Goal: Task Accomplishment & Management: Complete application form

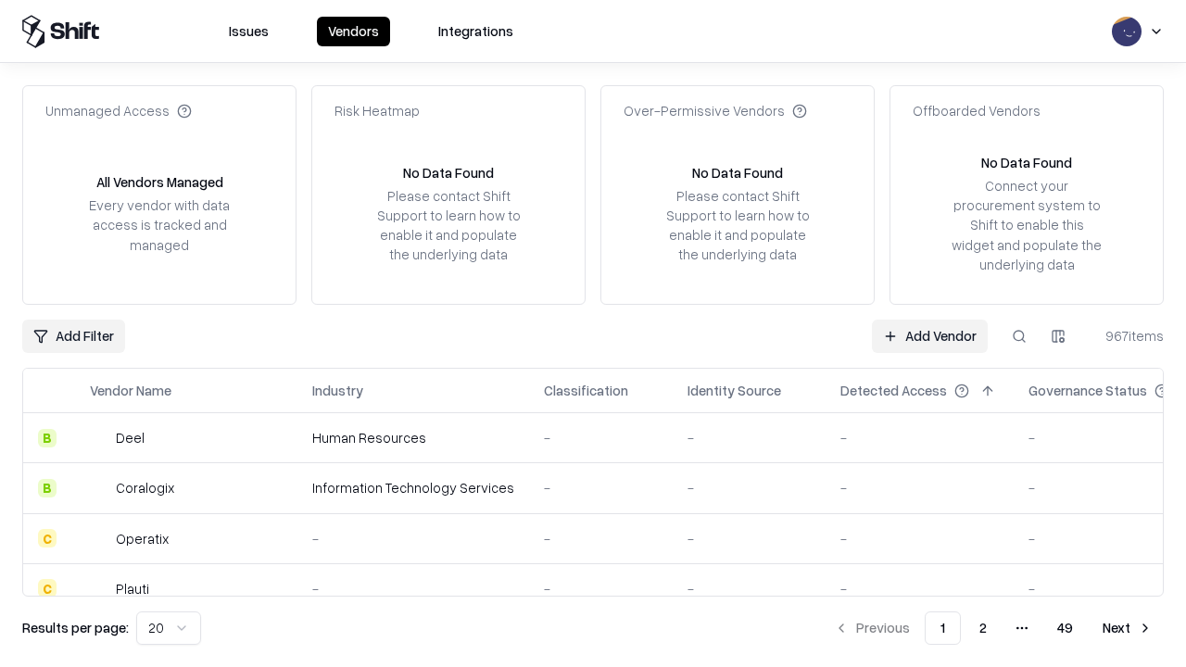
click at [930, 335] on link "Add Vendor" at bounding box center [930, 336] width 116 height 33
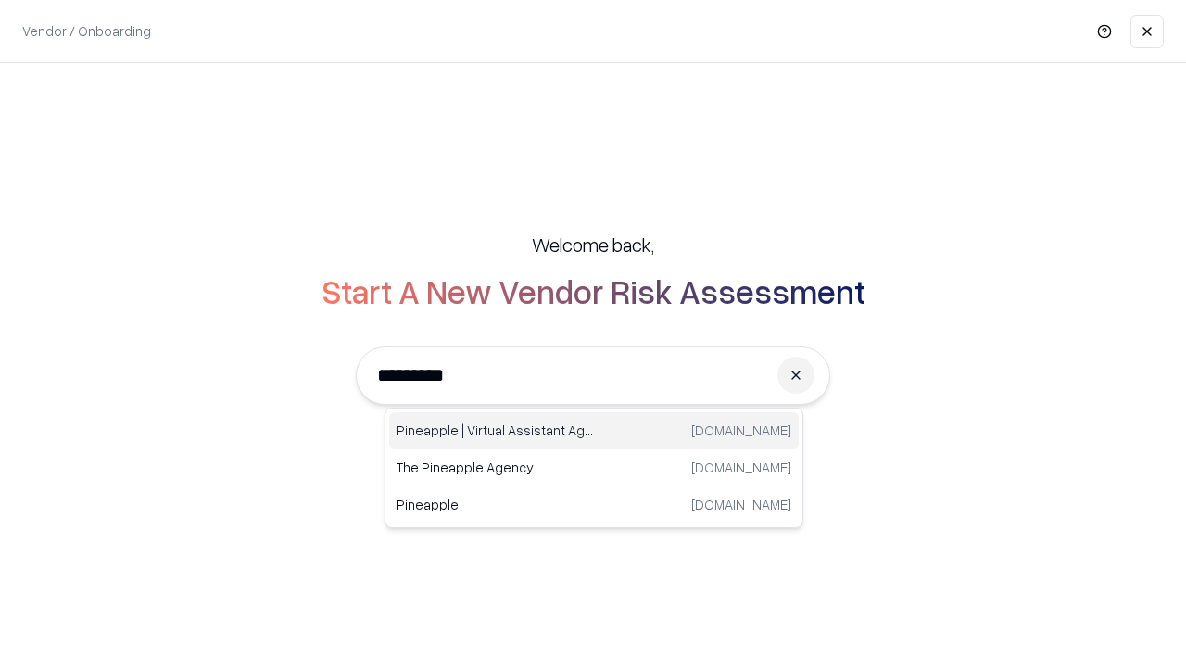
click at [594, 431] on div "Pineapple | Virtual Assistant Agency [DOMAIN_NAME]" at bounding box center [594, 430] width 410 height 37
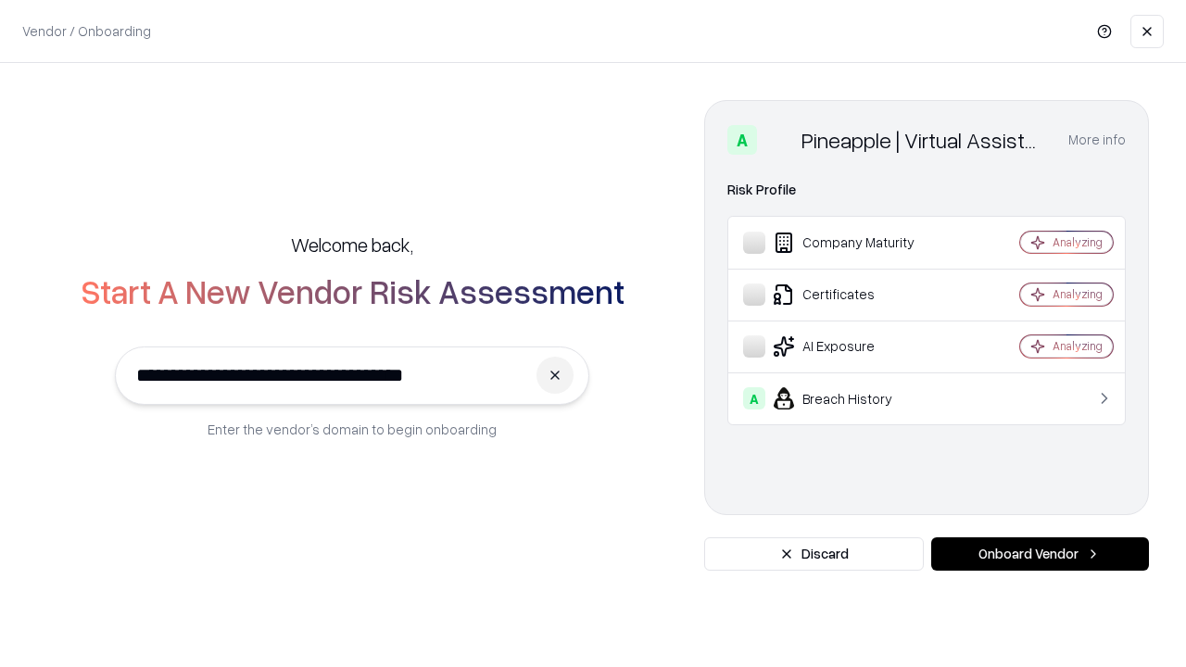
type input "**********"
click at [1040, 554] on button "Onboard Vendor" at bounding box center [1040, 554] width 218 height 33
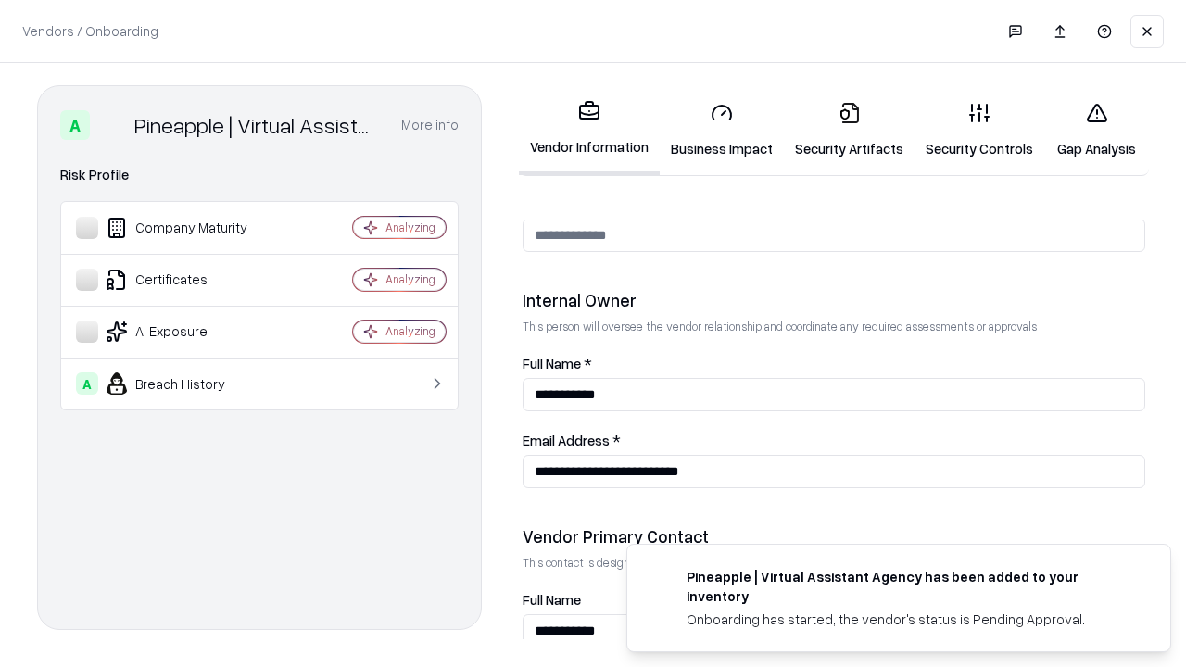
scroll to position [960, 0]
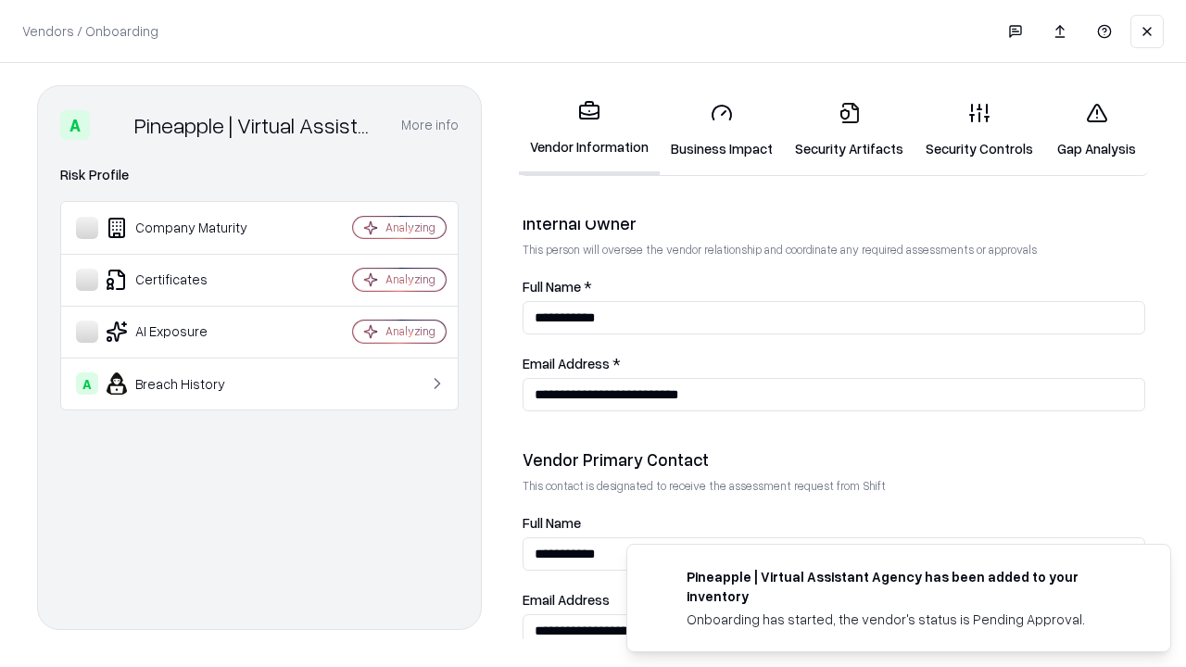
click at [722, 130] on link "Business Impact" at bounding box center [722, 130] width 124 height 86
click at [849, 130] on link "Security Artifacts" at bounding box center [849, 130] width 131 height 86
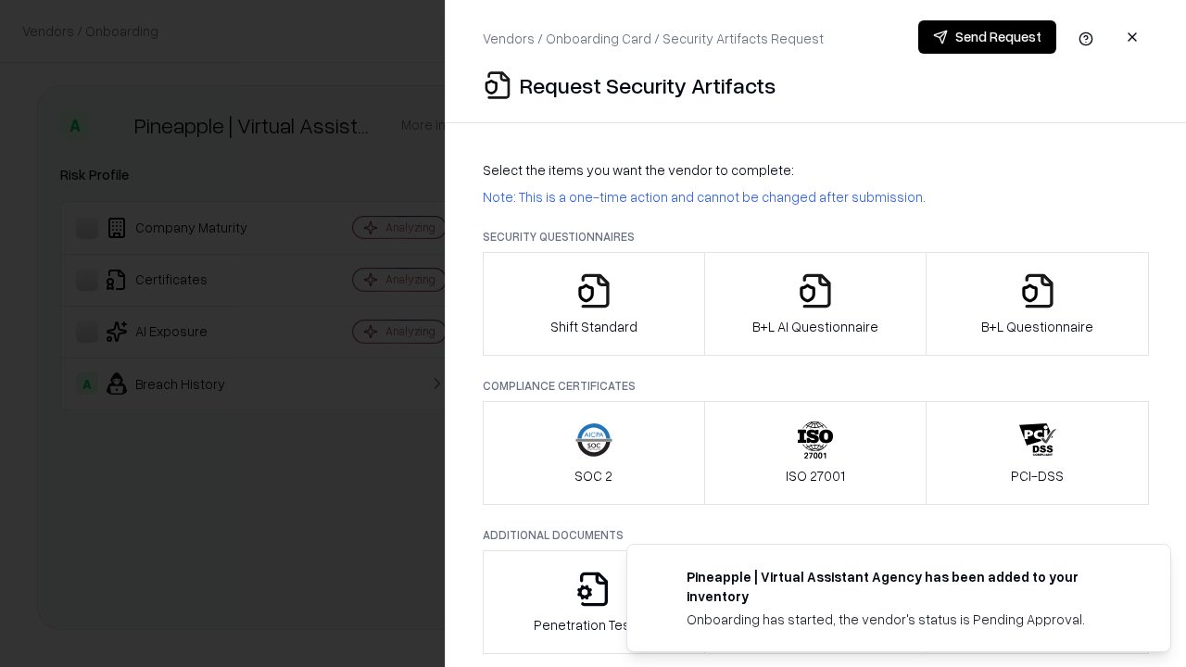
click at [593, 304] on icon "button" at bounding box center [594, 290] width 37 height 37
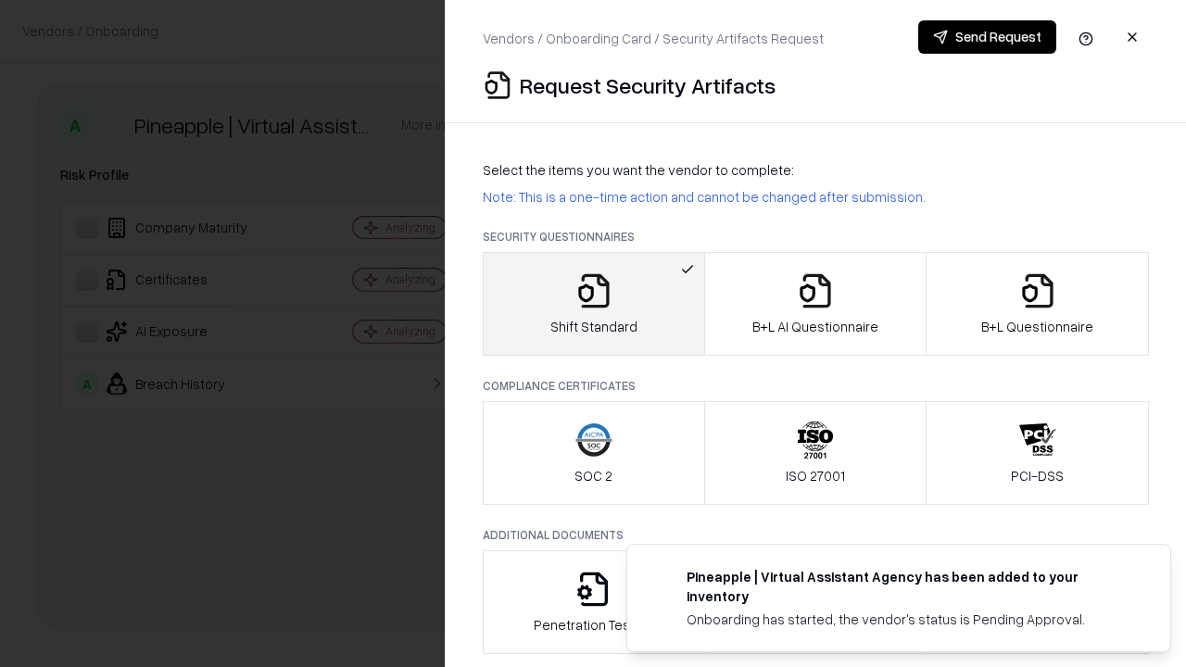
click at [987, 37] on button "Send Request" at bounding box center [987, 36] width 138 height 33
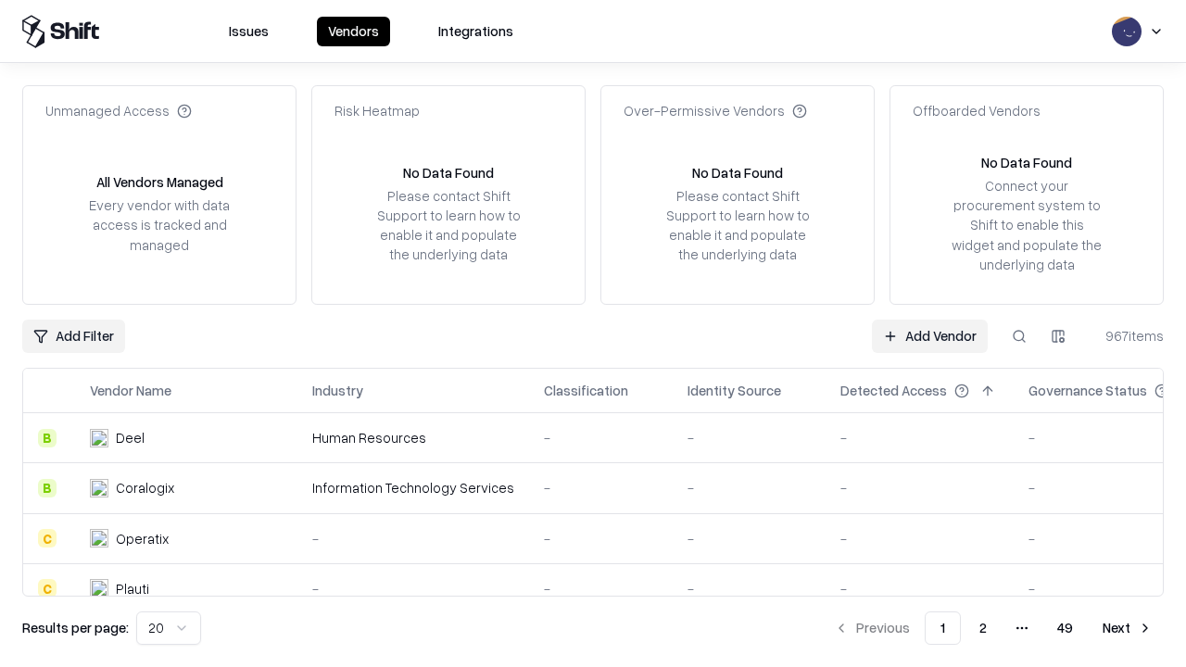
click at [1019, 335] on button at bounding box center [1019, 336] width 33 height 33
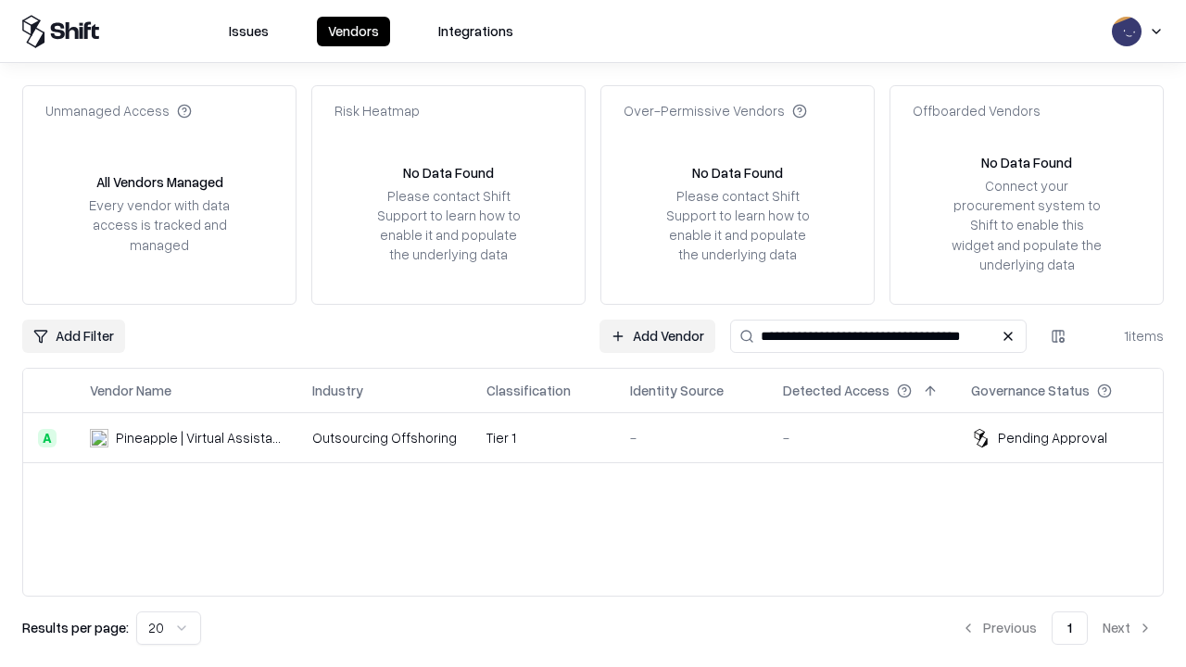
type input "**********"
click at [604, 437] on td "Tier 1" at bounding box center [544, 438] width 144 height 50
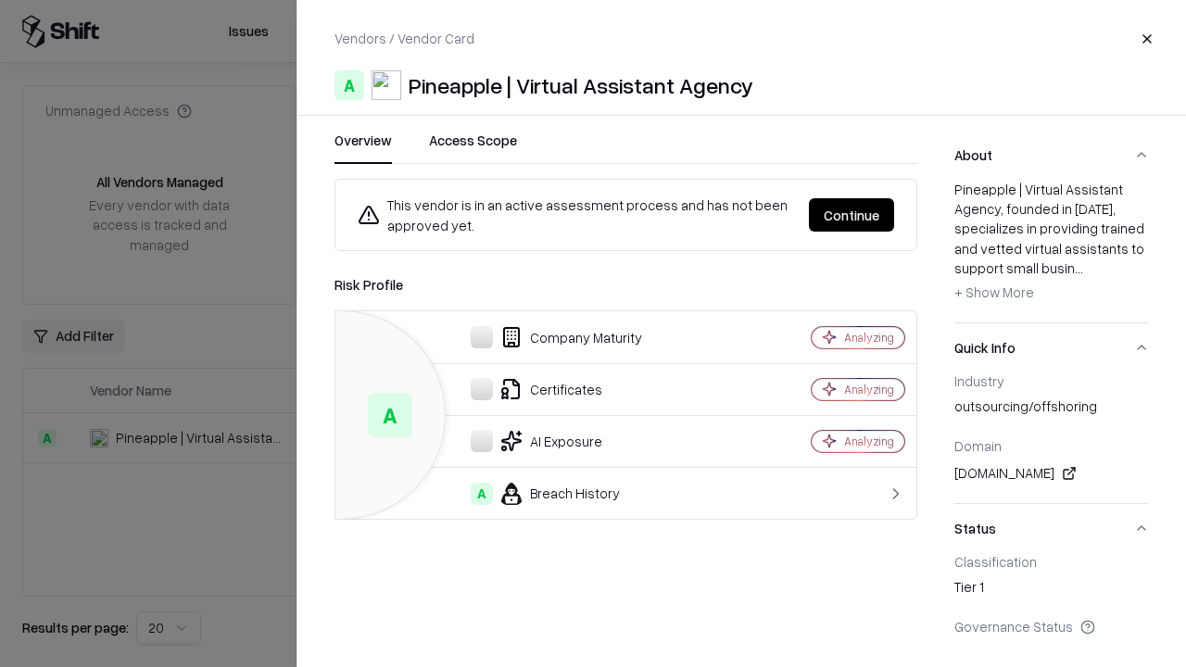
click at [852, 215] on button "Continue" at bounding box center [851, 214] width 85 height 33
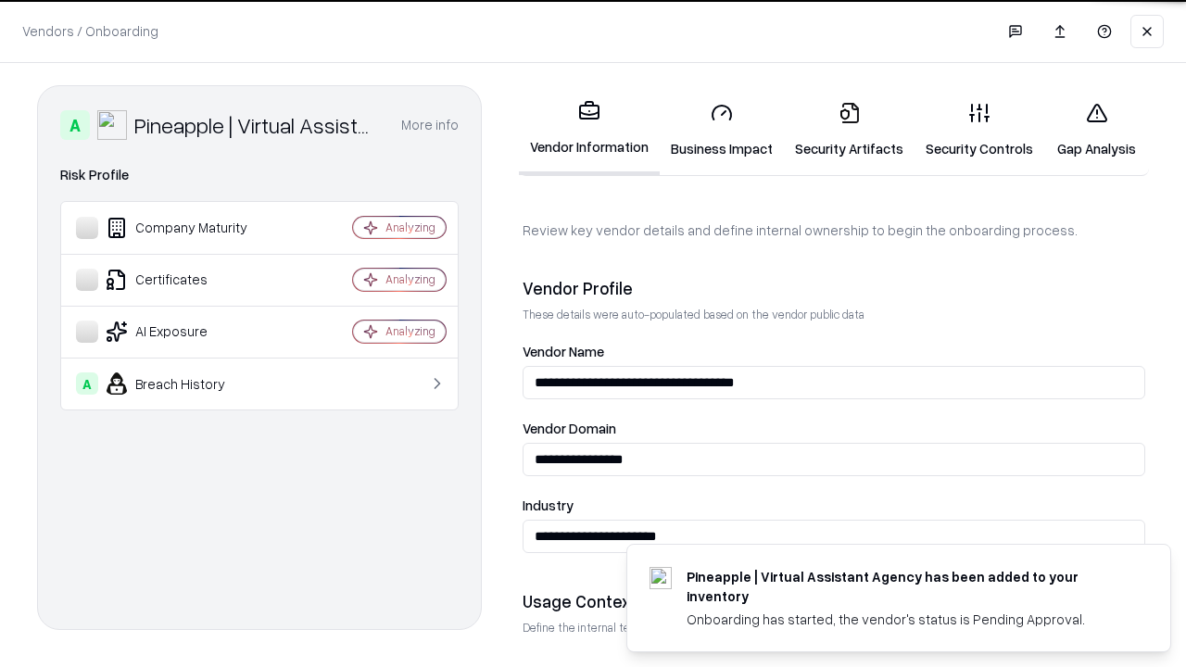
click at [849, 130] on link "Security Artifacts" at bounding box center [849, 130] width 131 height 86
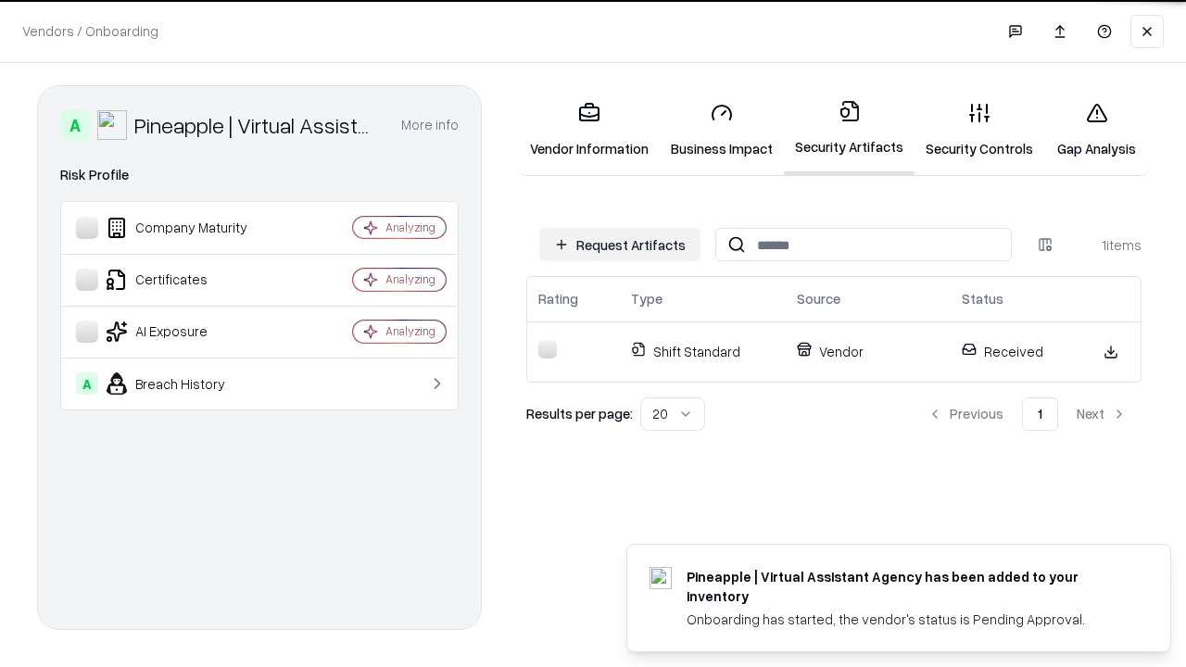
click at [1096, 130] on link "Gap Analysis" at bounding box center [1096, 130] width 105 height 86
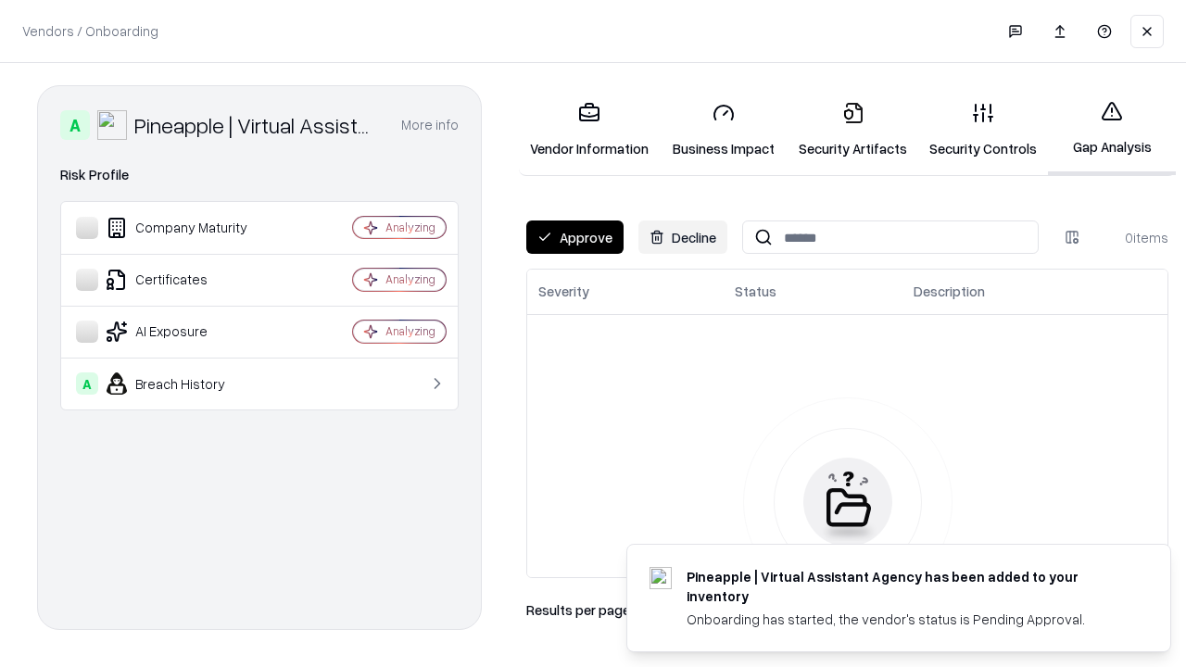
click at [575, 237] on button "Approve" at bounding box center [574, 237] width 97 height 33
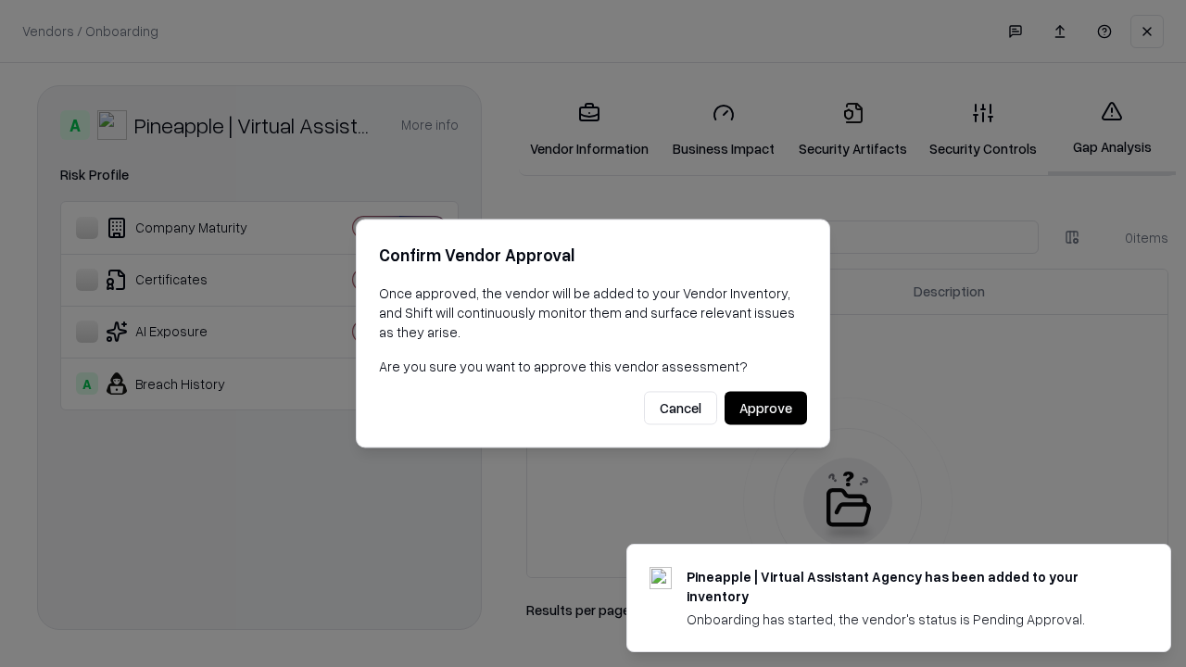
click at [765, 408] on button "Approve" at bounding box center [766, 408] width 82 height 33
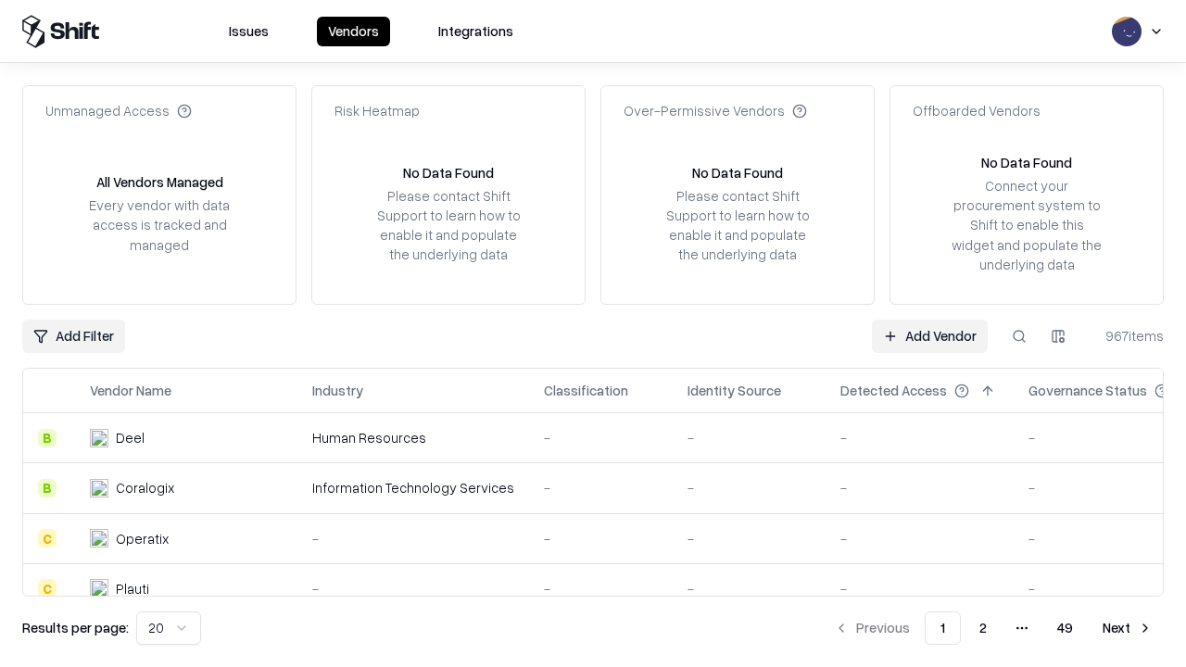
type input "**********"
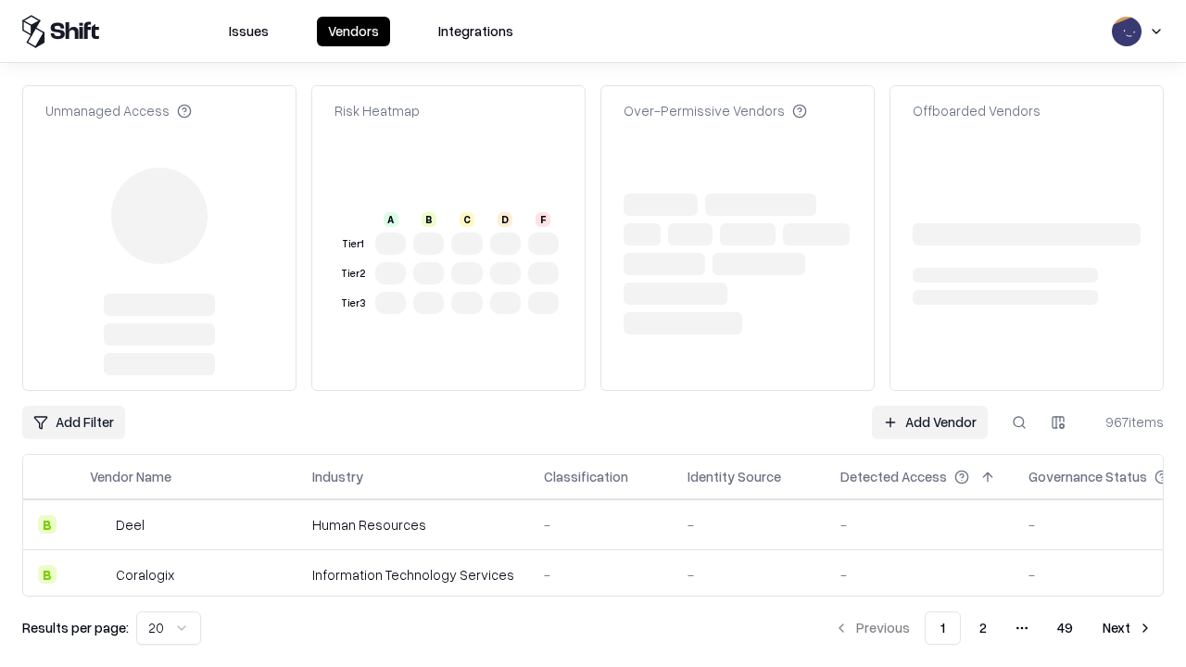
click at [930, 406] on link "Add Vendor" at bounding box center [930, 422] width 116 height 33
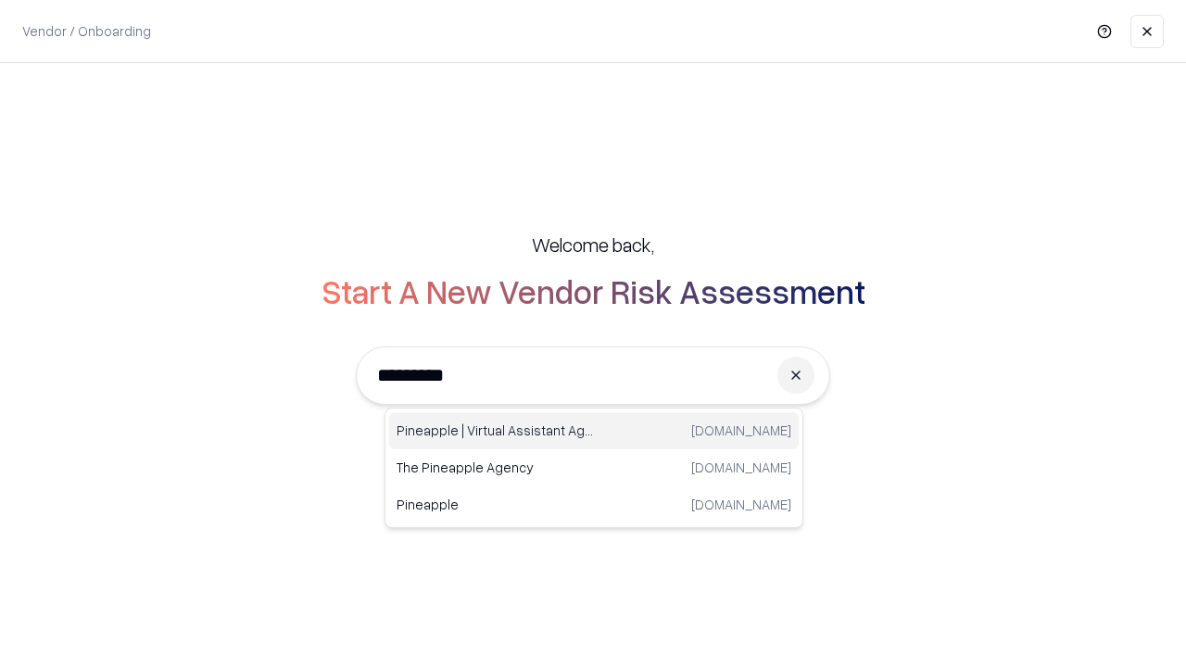
click at [594, 431] on div "Pineapple | Virtual Assistant Agency [DOMAIN_NAME]" at bounding box center [594, 430] width 410 height 37
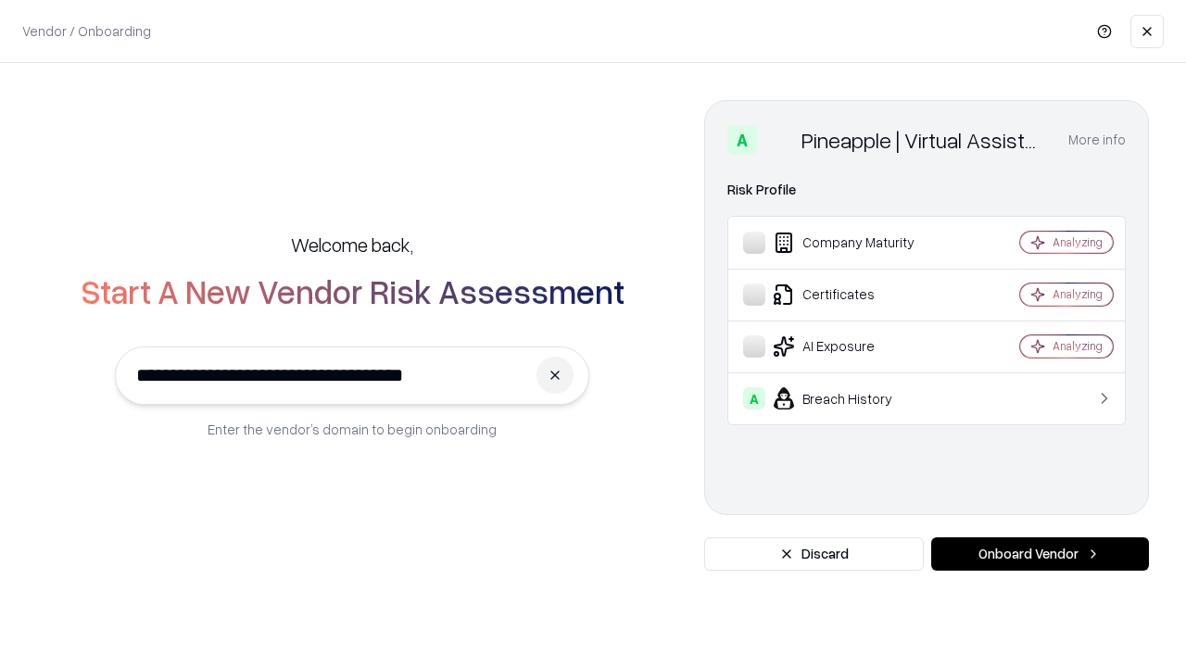
type input "**********"
click at [1040, 554] on button "Onboard Vendor" at bounding box center [1040, 554] width 218 height 33
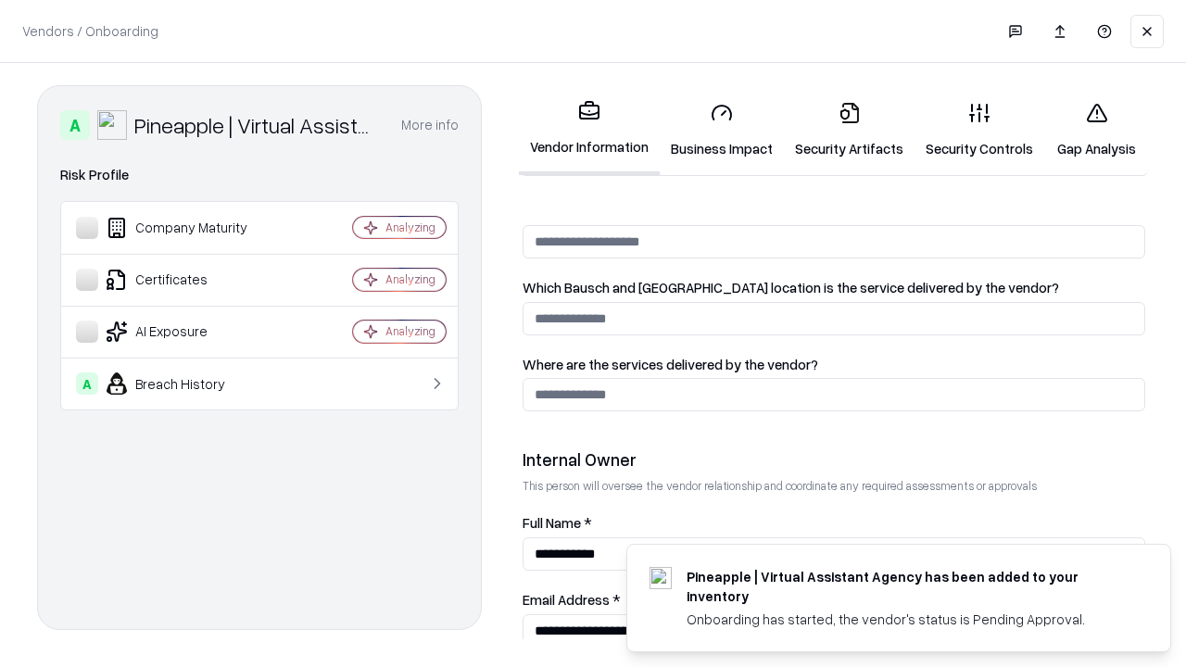
scroll to position [960, 0]
